Goal: Task Accomplishment & Management: Use online tool/utility

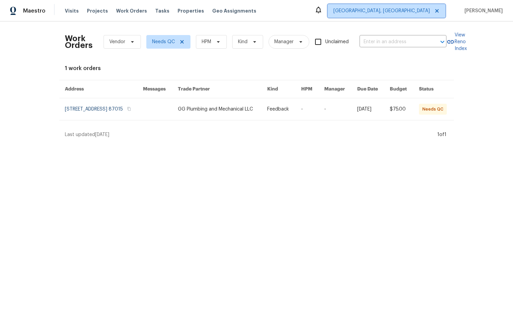
click at [430, 13] on span "[GEOGRAPHIC_DATA], [GEOGRAPHIC_DATA]" at bounding box center [382, 10] width 96 height 7
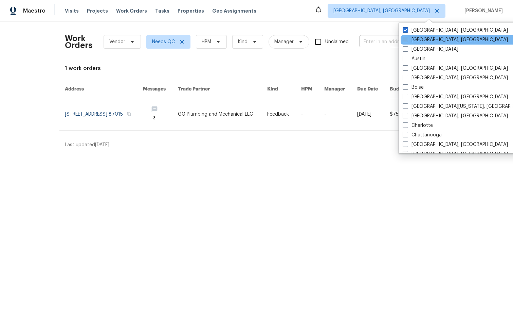
drag, startPoint x: 405, startPoint y: 31, endPoint x: 404, endPoint y: 42, distance: 11.6
click at [405, 31] on span at bounding box center [405, 29] width 5 height 5
click at [405, 31] on input "[GEOGRAPHIC_DATA], [GEOGRAPHIC_DATA]" at bounding box center [405, 29] width 4 height 4
checkbox input "true"
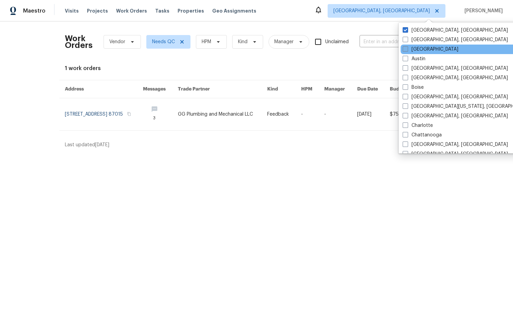
click at [405, 48] on span at bounding box center [405, 48] width 5 height 5
click at [405, 48] on input "[GEOGRAPHIC_DATA]" at bounding box center [405, 48] width 4 height 4
checkbox input "true"
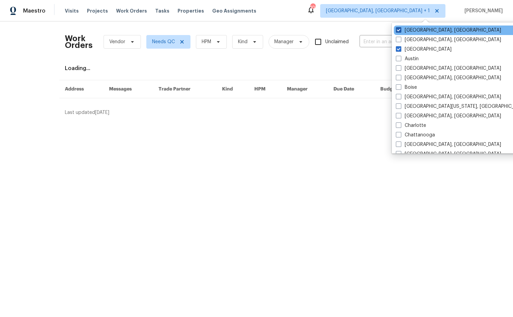
click at [397, 29] on span at bounding box center [398, 29] width 5 height 5
click at [397, 29] on input "[GEOGRAPHIC_DATA], [GEOGRAPHIC_DATA]" at bounding box center [398, 29] width 4 height 4
checkbox input "false"
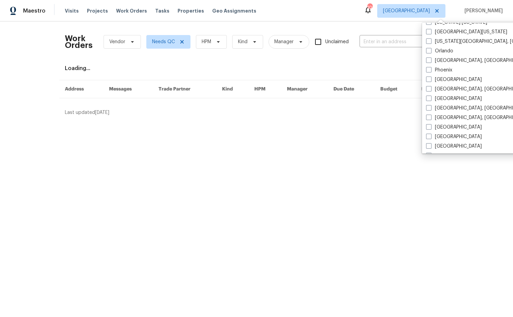
scroll to position [455, 0]
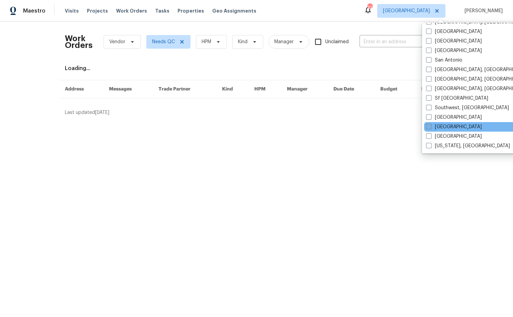
click at [428, 127] on span at bounding box center [428, 126] width 5 height 5
click at [428, 127] on input "[GEOGRAPHIC_DATA]" at bounding box center [428, 125] width 4 height 4
checkbox input "true"
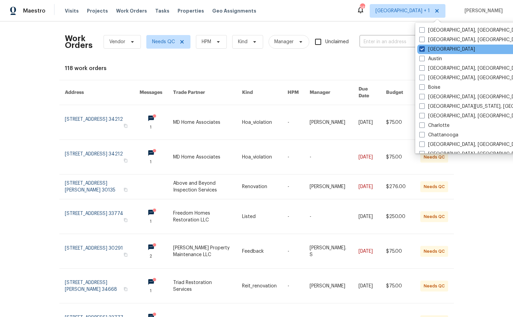
click at [420, 49] on span at bounding box center [421, 48] width 5 height 5
click at [420, 49] on input "[GEOGRAPHIC_DATA]" at bounding box center [421, 48] width 4 height 4
checkbox input "false"
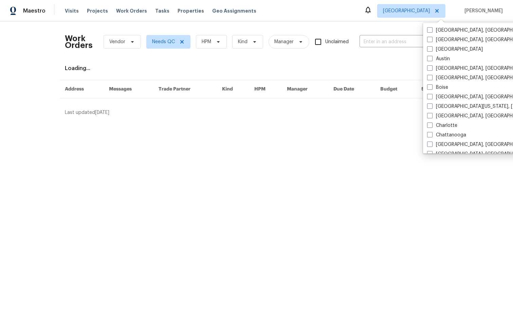
click at [362, 19] on div "Maestro Visits Projects Work Orders Tasks Properties Geo Assignments [GEOGRAPHI…" at bounding box center [256, 10] width 513 height 21
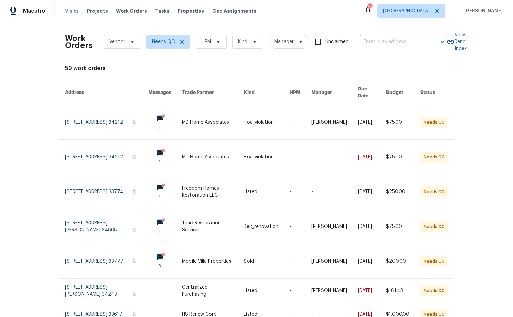
click at [74, 11] on span "Visits" at bounding box center [72, 10] width 14 height 7
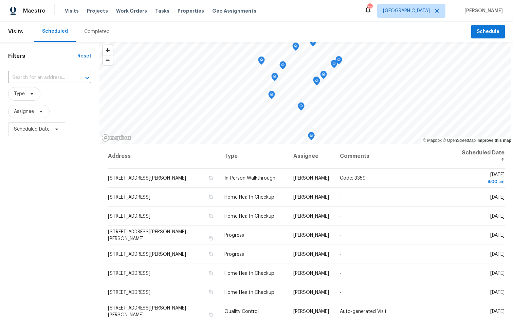
click at [99, 32] on div "Completed" at bounding box center [96, 31] width 25 height 7
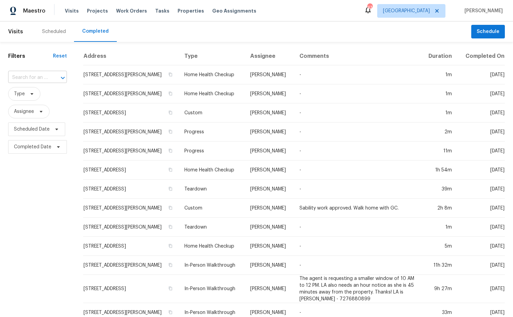
click at [49, 76] on div at bounding box center [58, 78] width 18 height 10
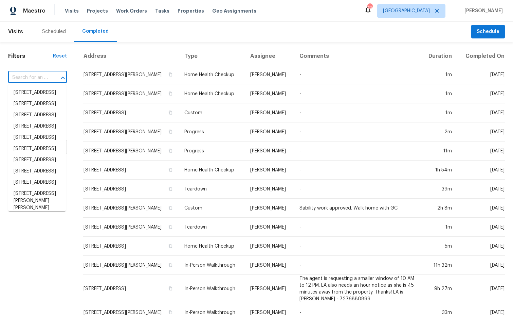
click at [33, 78] on input "text" at bounding box center [28, 77] width 40 height 11
paste input "[STREET_ADDRESS]"
type input "[STREET_ADDRESS]"
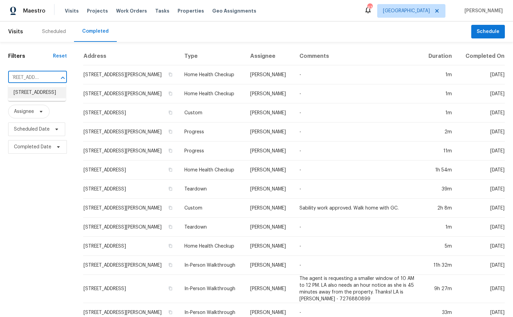
click at [33, 97] on li "[STREET_ADDRESS]" at bounding box center [37, 92] width 58 height 11
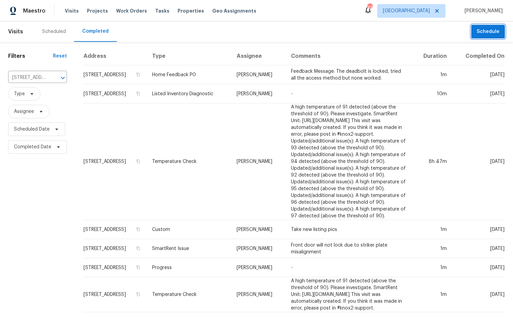
click at [486, 32] on span "Schedule" at bounding box center [488, 32] width 23 height 8
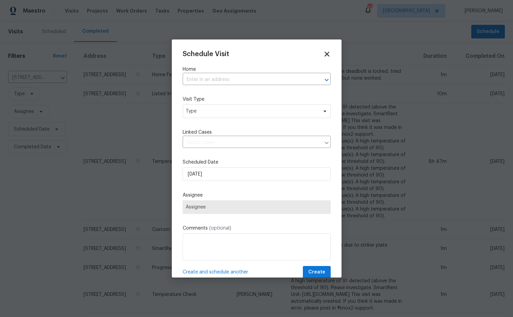
click at [328, 56] on icon at bounding box center [327, 54] width 8 height 8
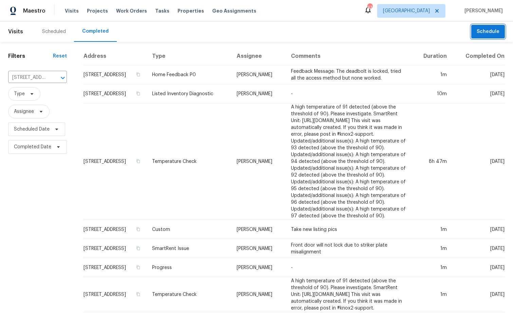
click at [486, 35] on span "Schedule" at bounding box center [488, 32] width 23 height 8
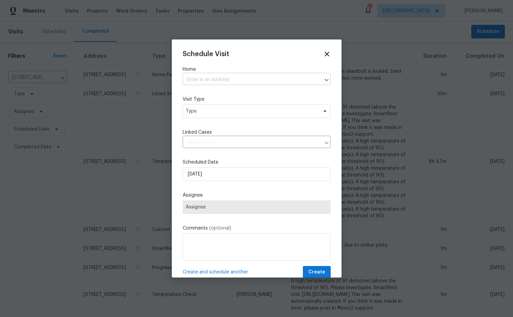
click at [246, 77] on input "text" at bounding box center [247, 79] width 129 height 11
paste input "[STREET_ADDRESS]"
type input "[STREET_ADDRESS]"
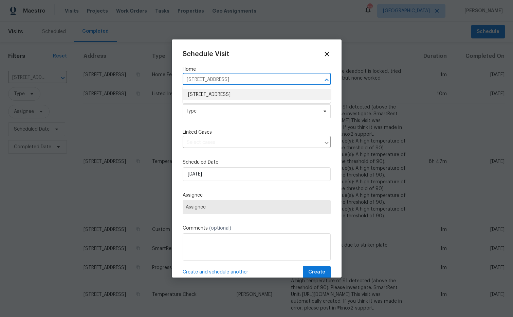
click at [256, 93] on li "[STREET_ADDRESS]" at bounding box center [257, 94] width 148 height 11
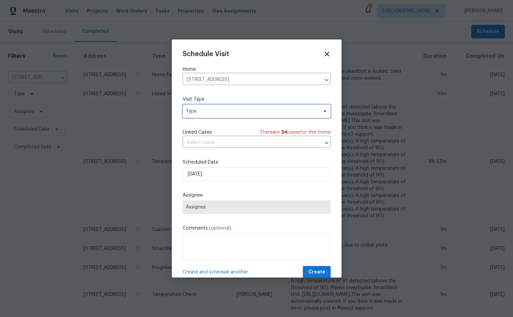
click at [324, 112] on icon at bounding box center [324, 110] width 5 height 5
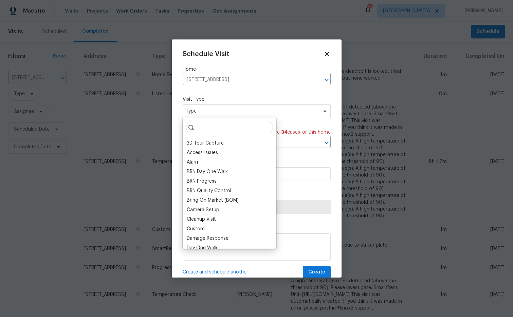
click at [221, 128] on input "search" at bounding box center [229, 128] width 87 height 14
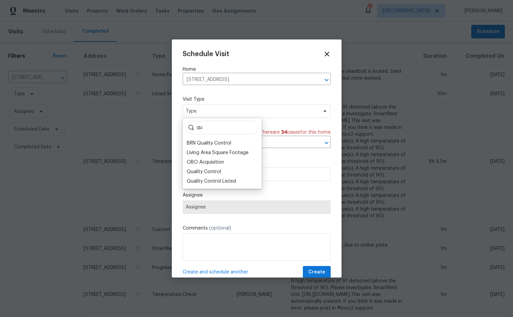
type input "q"
type input "home"
click at [213, 170] on div "Home Health Checkup" at bounding box center [212, 171] width 50 height 7
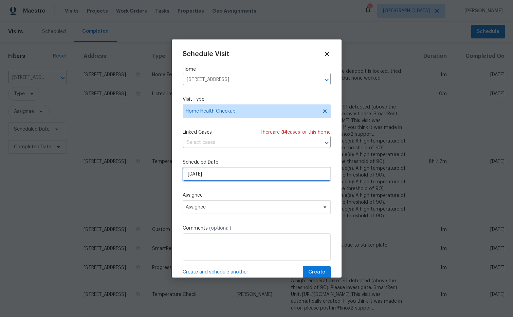
click at [294, 175] on input "[DATE]" at bounding box center [257, 174] width 148 height 14
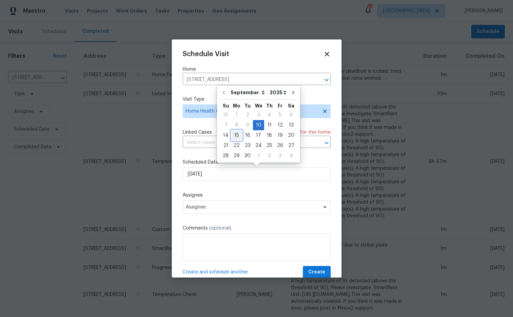
click at [238, 137] on div "15" at bounding box center [236, 135] width 11 height 10
type input "[DATE]"
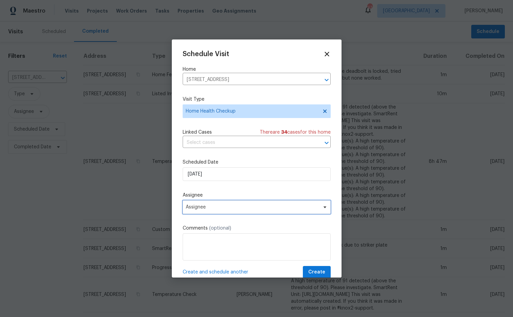
click at [322, 206] on span at bounding box center [323, 206] width 7 height 5
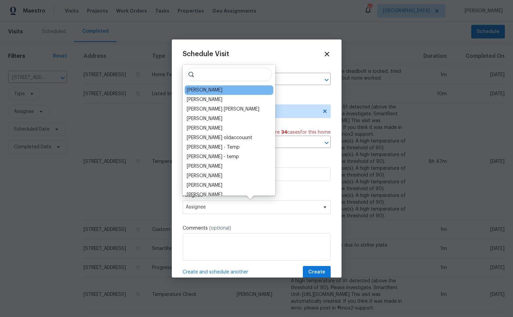
click at [209, 91] on div "[PERSON_NAME]" at bounding box center [205, 90] width 36 height 7
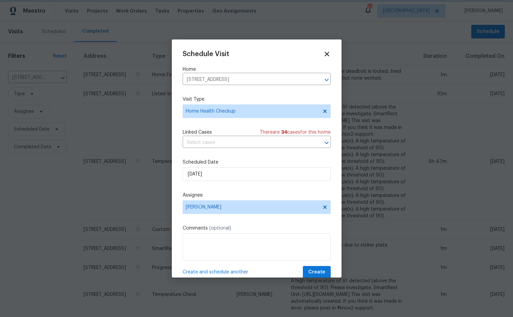
scroll to position [0, 0]
click at [207, 237] on textarea at bounding box center [257, 246] width 148 height 27
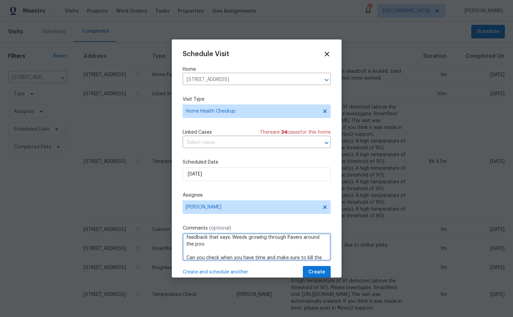
scroll to position [12, 0]
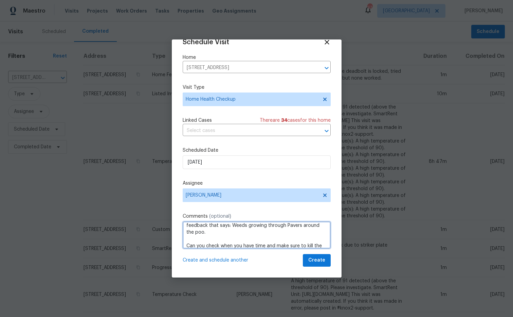
type textarea "I know you've been to the home recently. But, we got feedback that says: Weeds …"
click at [319, 262] on span "Create" at bounding box center [316, 260] width 17 height 8
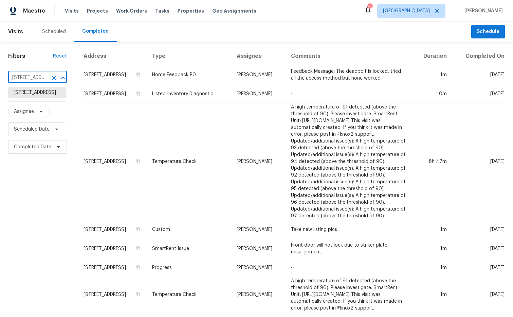
click at [40, 77] on input "[STREET_ADDRESS]" at bounding box center [28, 77] width 40 height 11
click at [52, 78] on icon "Clear" at bounding box center [54, 77] width 7 height 7
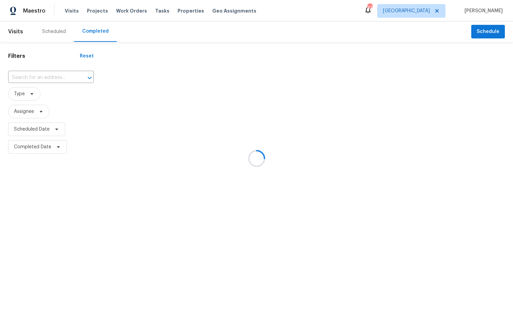
click at [38, 77] on div at bounding box center [256, 158] width 513 height 317
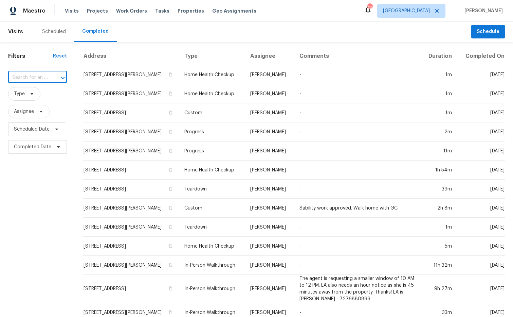
paste input "[STREET_ADDRESS]"
type input "[STREET_ADDRESS]"
click at [43, 93] on li "[STREET_ADDRESS]" at bounding box center [37, 92] width 58 height 11
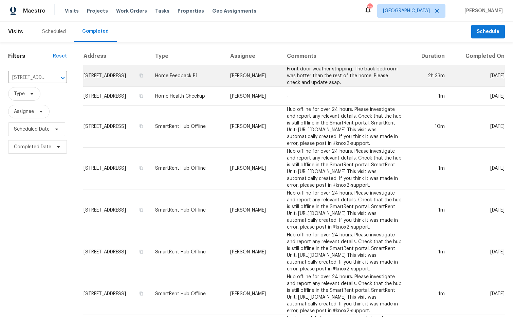
scroll to position [1, 0]
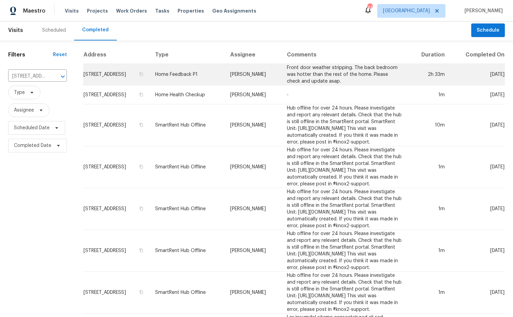
click at [289, 80] on td "Front door weather stripping. The back bedroom was hotter than the rest of the …" at bounding box center [345, 74] width 127 height 21
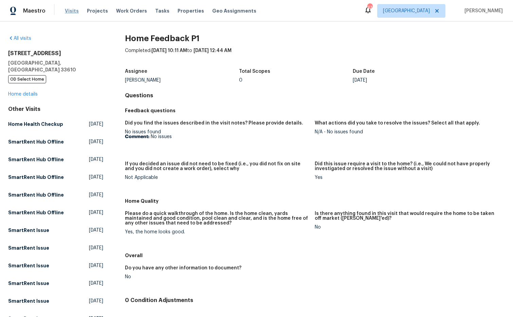
click at [71, 12] on span "Visits" at bounding box center [72, 10] width 14 height 7
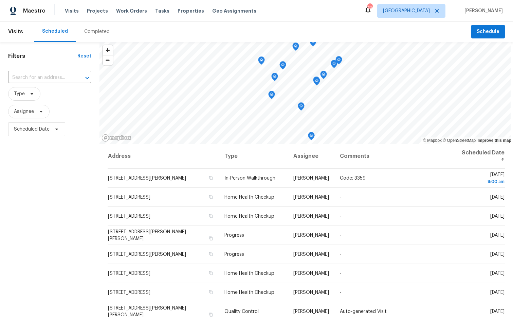
click at [98, 33] on div "Completed" at bounding box center [96, 31] width 25 height 7
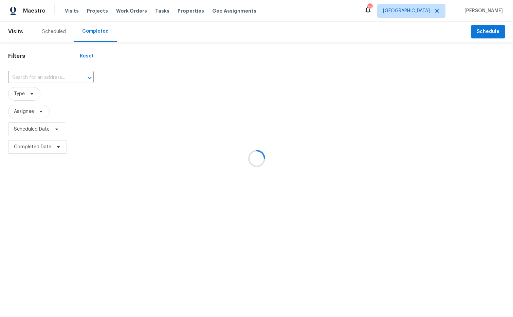
click at [38, 76] on div at bounding box center [256, 158] width 513 height 317
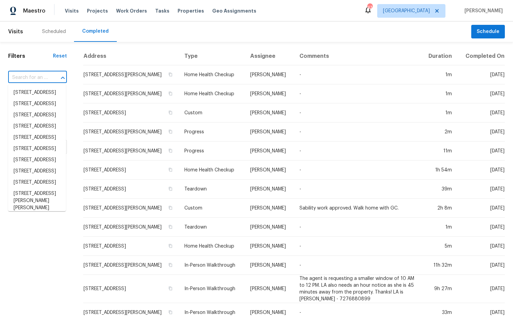
click at [38, 76] on input "text" at bounding box center [28, 77] width 40 height 11
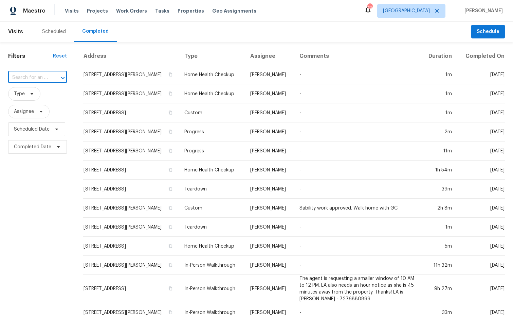
paste input "[STREET_ADDRESS]"
type input "[STREET_ADDRESS]"
click at [41, 97] on li "[STREET_ADDRESS]" at bounding box center [37, 92] width 58 height 11
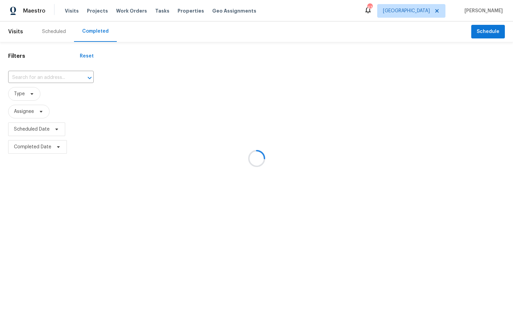
type input "[STREET_ADDRESS]"
